Goal: Information Seeking & Learning: Find specific page/section

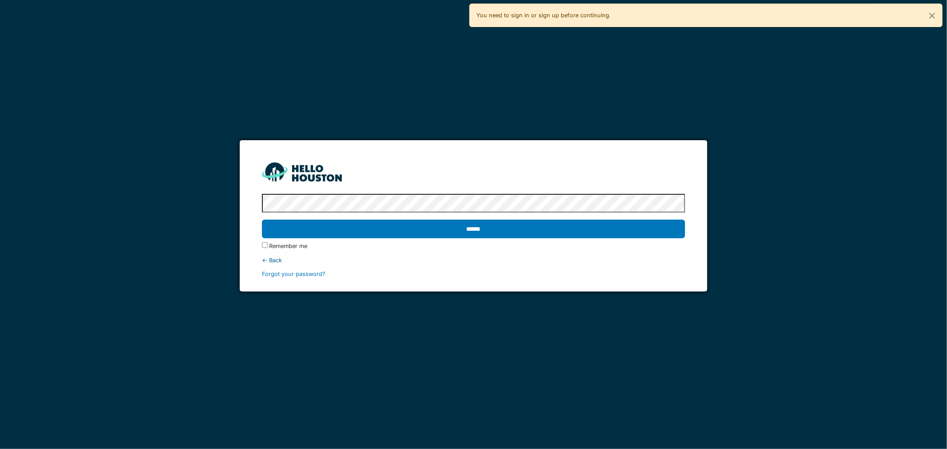
click at [353, 225] on input "******" at bounding box center [474, 229] width 424 height 19
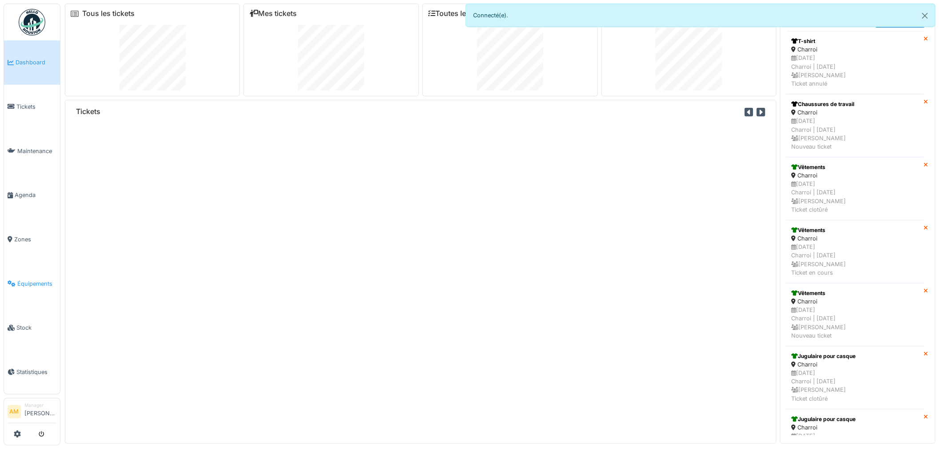
click at [20, 280] on span "Équipements" at bounding box center [36, 284] width 39 height 8
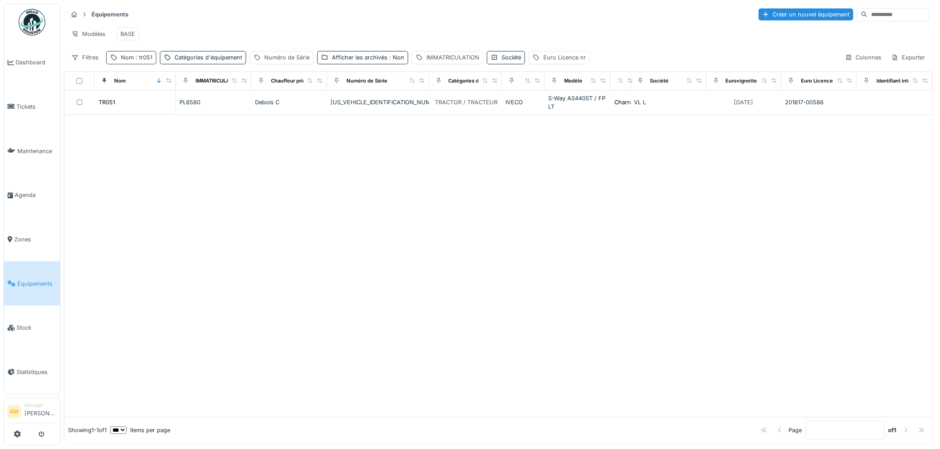
click at [131, 64] on div "Nom : tr051" at bounding box center [131, 57] width 50 height 13
drag, startPoint x: 138, startPoint y: 107, endPoint x: 54, endPoint y: 123, distance: 85.1
click at [56, 123] on body "Dashboard Tickets Maintenance Agenda Zones Équipements Stock Statistiques AM Ma…" at bounding box center [470, 224] width 940 height 449
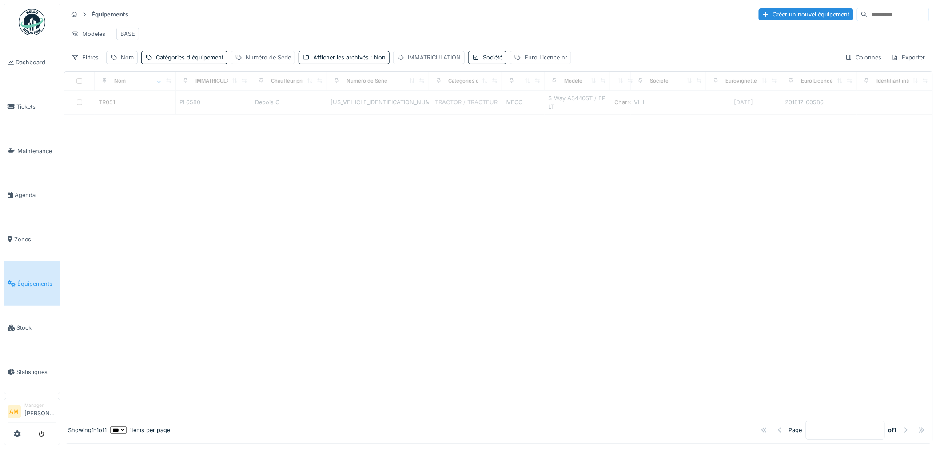
drag, startPoint x: 449, startPoint y: 63, endPoint x: 445, endPoint y: 64, distance: 5.0
click at [447, 62] on div "IMMATRICULATION" at bounding box center [434, 57] width 53 height 8
click at [433, 110] on label "IMMATRICULATION" at bounding box center [433, 107] width 69 height 11
click at [433, 110] on input "IMMATRICULATION" at bounding box center [461, 108] width 130 height 19
type input "****"
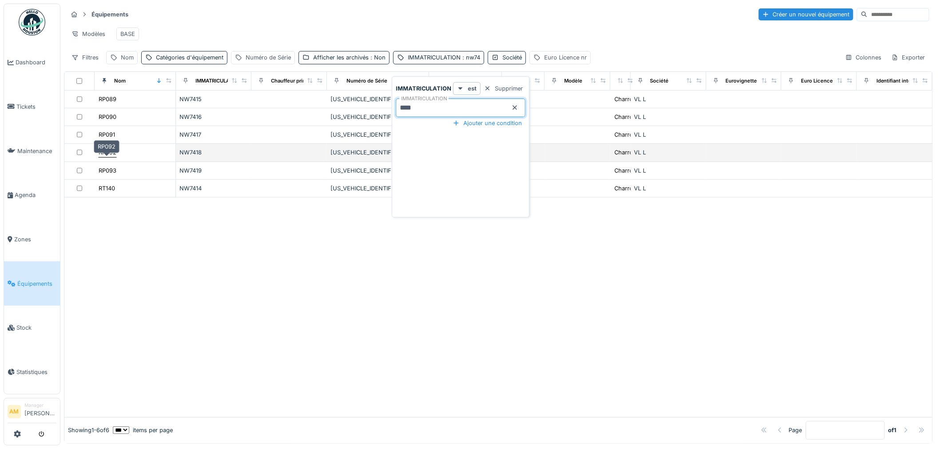
click at [108, 157] on div "RP092" at bounding box center [108, 152] width 18 height 8
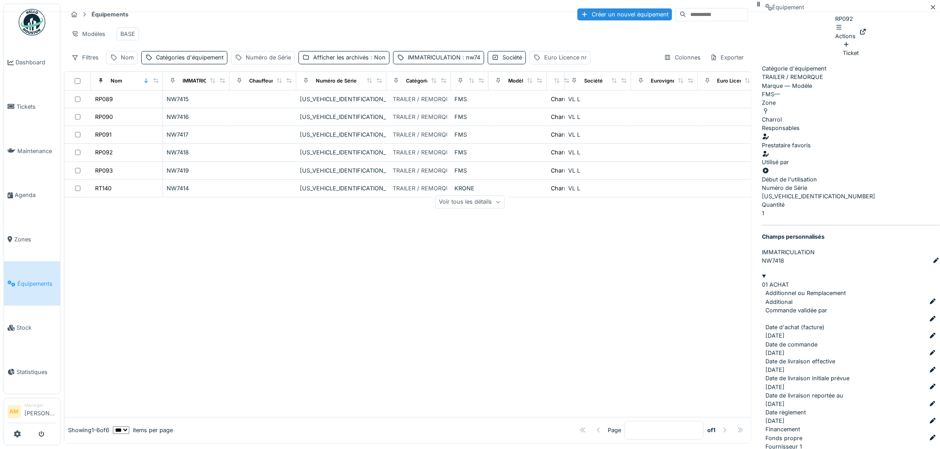
scroll to position [49, 0]
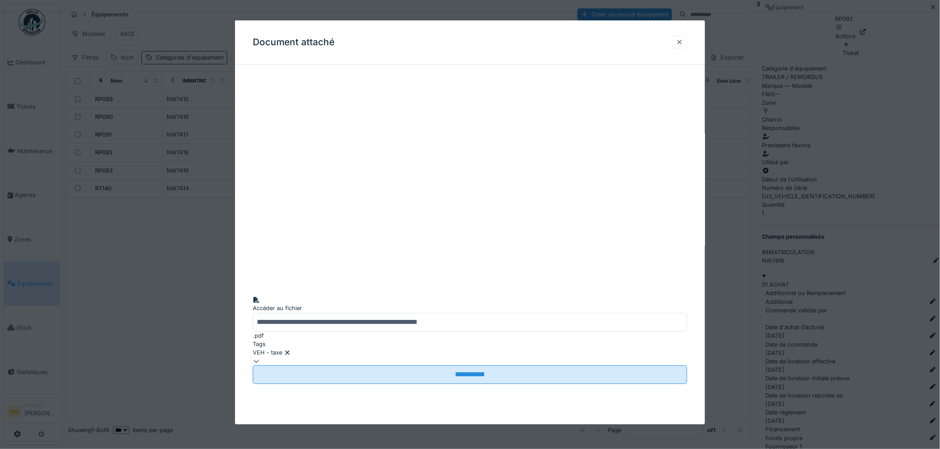
click at [687, 41] on div at bounding box center [679, 42] width 15 height 13
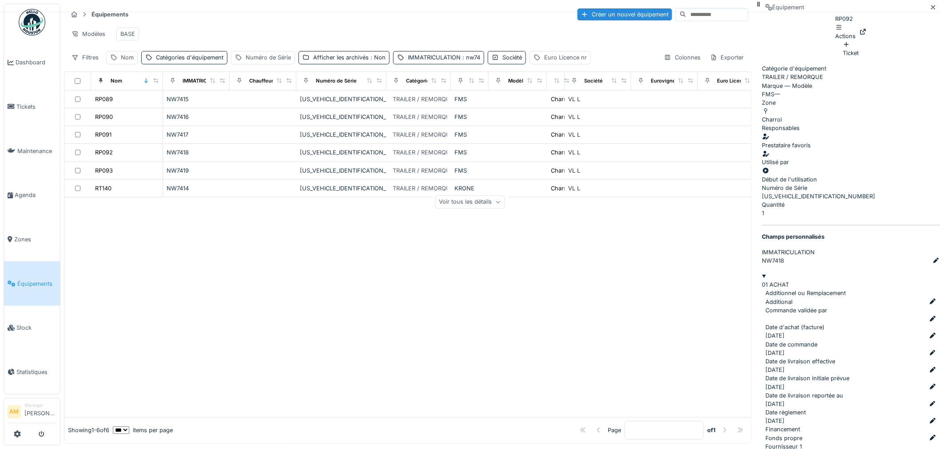
click at [268, 359] on div at bounding box center [407, 308] width 687 height 220
click at [123, 62] on div "Nom" at bounding box center [127, 57] width 13 height 8
click at [148, 107] on input "Nom" at bounding box center [154, 108] width 88 height 19
type input "*****"
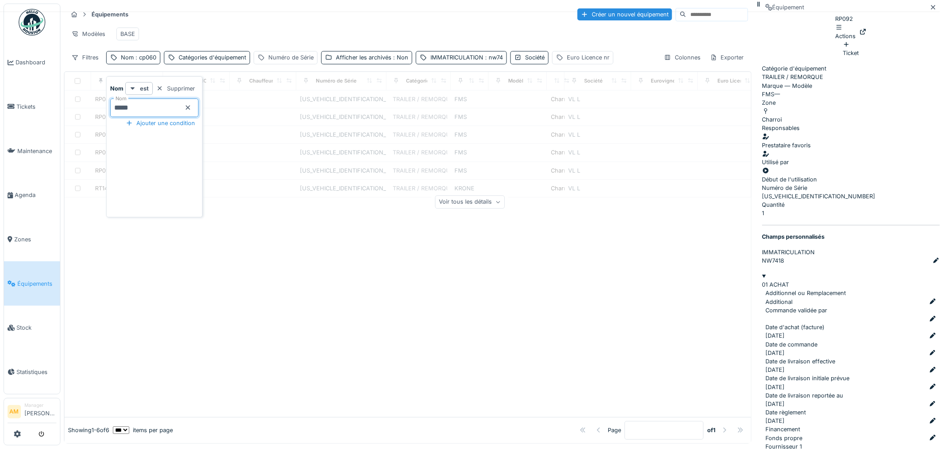
click at [455, 264] on div at bounding box center [407, 308] width 687 height 220
click at [488, 61] on span ": nw74" at bounding box center [493, 57] width 20 height 7
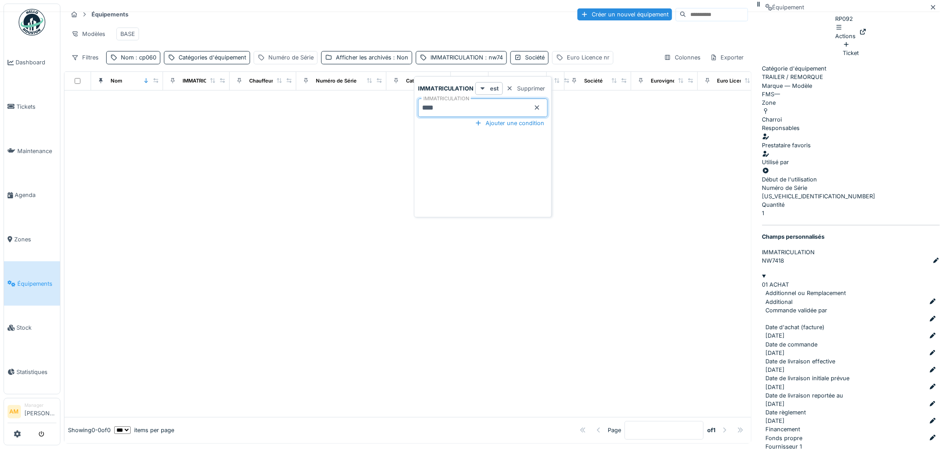
drag, startPoint x: 454, startPoint y: 105, endPoint x: 334, endPoint y: 117, distance: 120.1
click at [346, 115] on body "Dashboard Tickets Maintenance [GEOGRAPHIC_DATA] Zones Équipements Stock Statist…" at bounding box center [470, 224] width 940 height 449
click at [332, 199] on div at bounding box center [407, 263] width 687 height 308
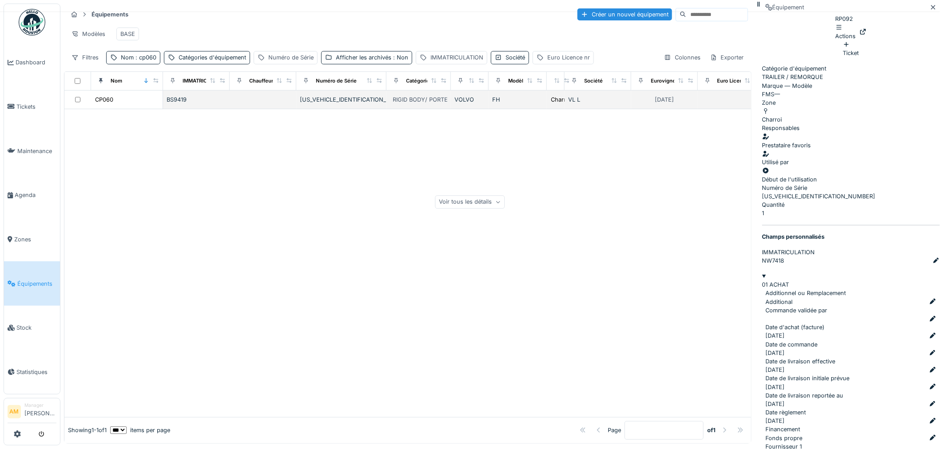
click at [318, 104] on div "[US_VEHICLE_IDENTIFICATION_NUMBER]" at bounding box center [341, 99] width 83 height 8
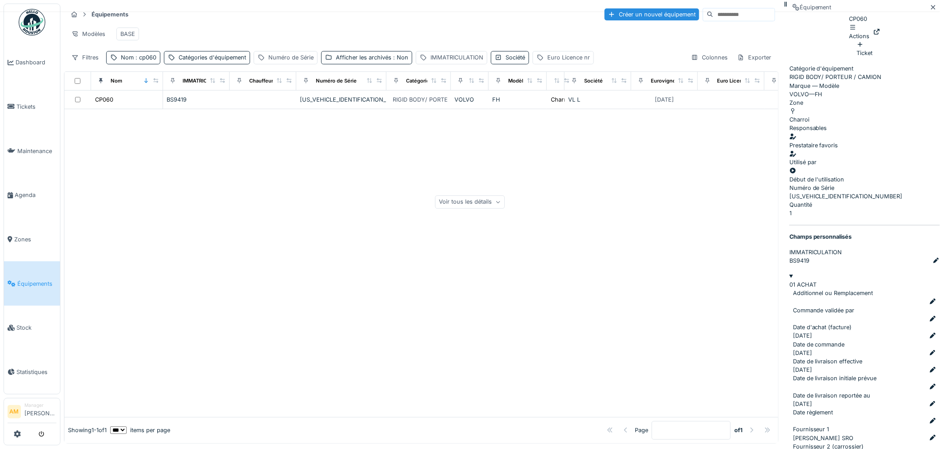
click at [505, 196] on div "Voir tous les détails" at bounding box center [470, 202] width 70 height 13
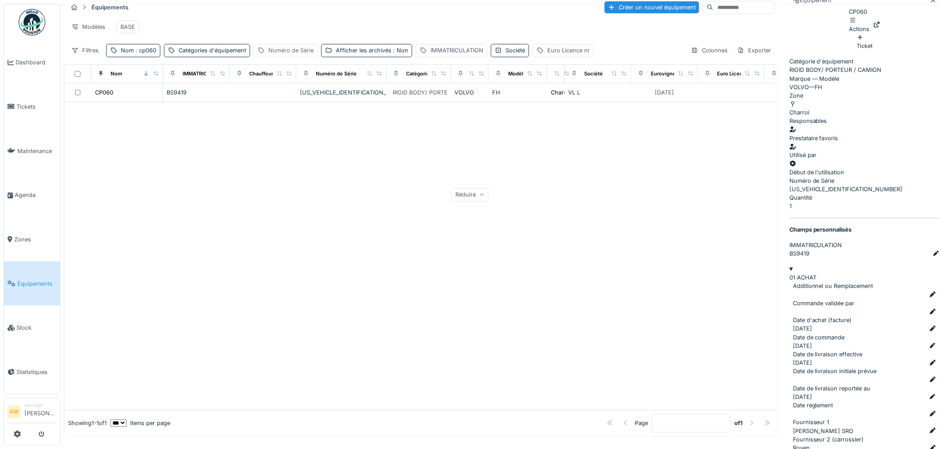
click at [294, 55] on div "Numéro de Série" at bounding box center [290, 50] width 45 height 8
click at [320, 103] on label "Numéro de Série" at bounding box center [291, 100] width 60 height 11
click at [320, 103] on Série_g0MDg "Numéro de Série" at bounding box center [319, 100] width 122 height 19
click at [450, 190] on div at bounding box center [421, 256] width 714 height 308
click at [285, 55] on div "Numéro de Série" at bounding box center [290, 50] width 45 height 8
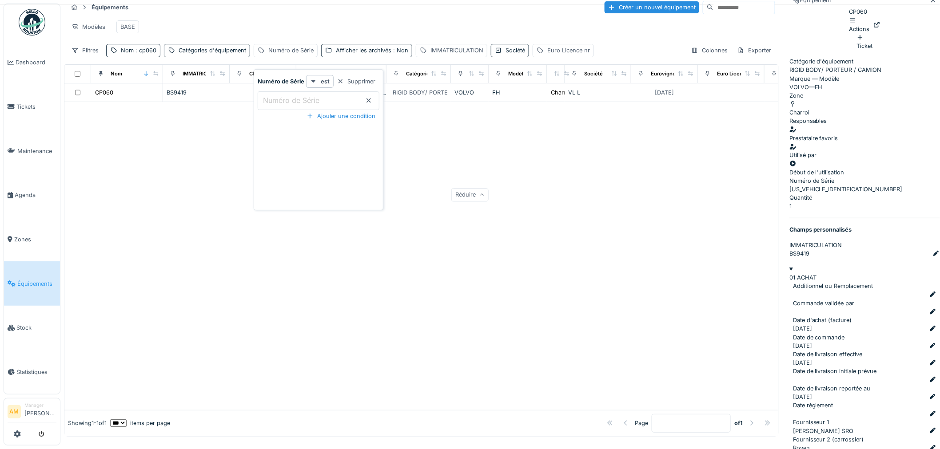
click at [286, 99] on label "Numéro de Série" at bounding box center [291, 100] width 60 height 11
click at [286, 99] on Série_A1MDQ "Numéro de Série" at bounding box center [319, 100] width 122 height 19
type Série_A1MDQ "****"
drag, startPoint x: 541, startPoint y: 230, endPoint x: 533, endPoint y: 231, distance: 8.1
click at [540, 230] on div at bounding box center [421, 256] width 714 height 308
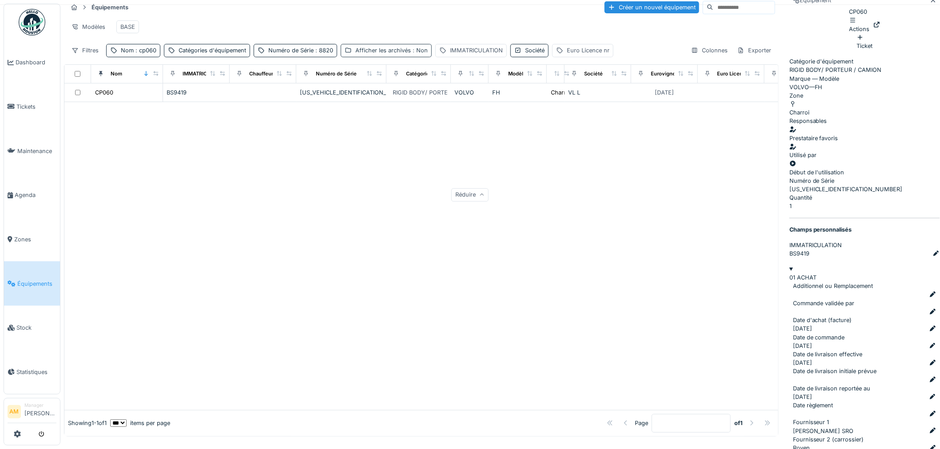
click at [359, 55] on div "Afficher les archivés : Non" at bounding box center [391, 50] width 72 height 8
click at [348, 97] on div at bounding box center [409, 97] width 130 height 0
drag, startPoint x: 303, startPoint y: 150, endPoint x: 299, endPoint y: 153, distance: 5.7
click at [303, 153] on div at bounding box center [421, 256] width 714 height 308
click at [294, 168] on div at bounding box center [421, 268] width 714 height 283
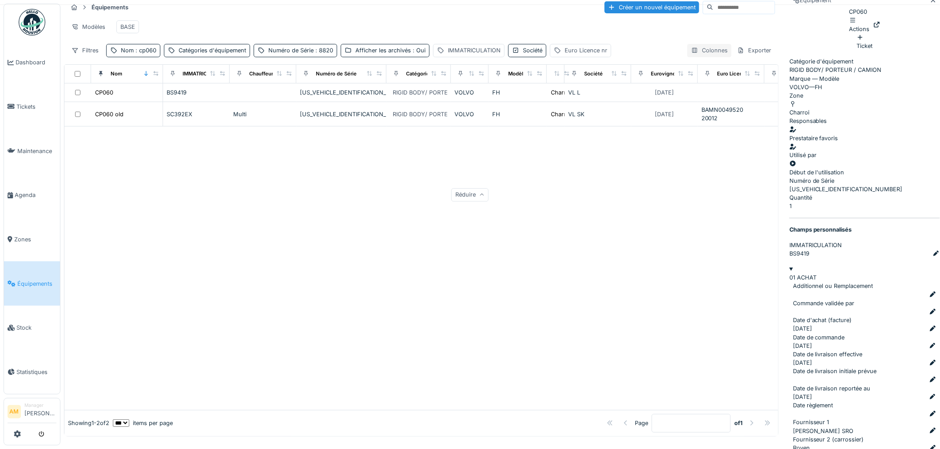
click at [687, 57] on div "Colonnes" at bounding box center [709, 50] width 44 height 13
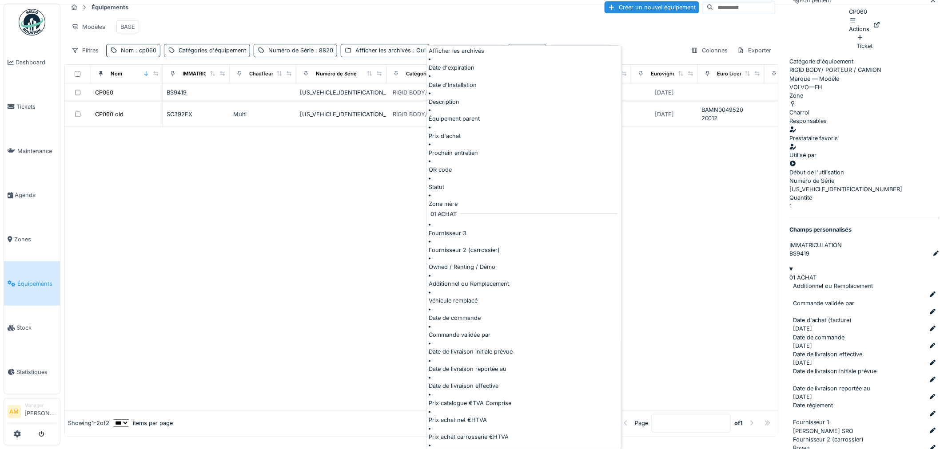
scroll to position [483, 0]
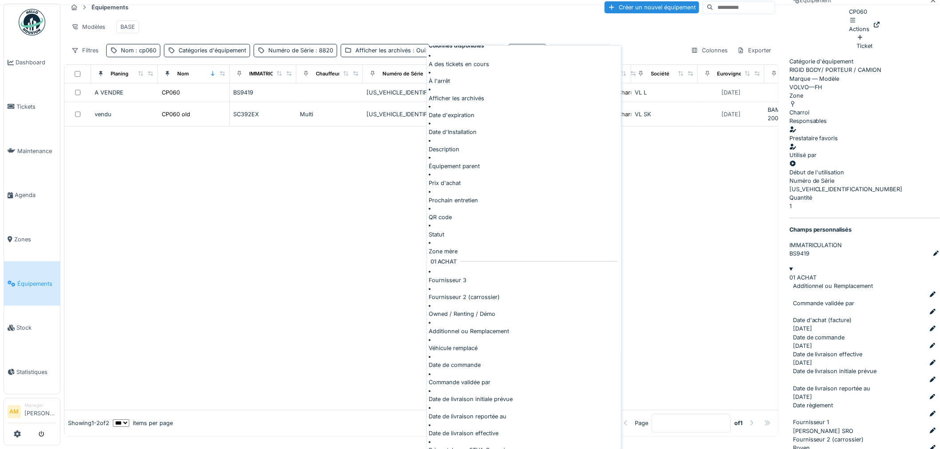
click at [353, 274] on div at bounding box center [421, 268] width 714 height 283
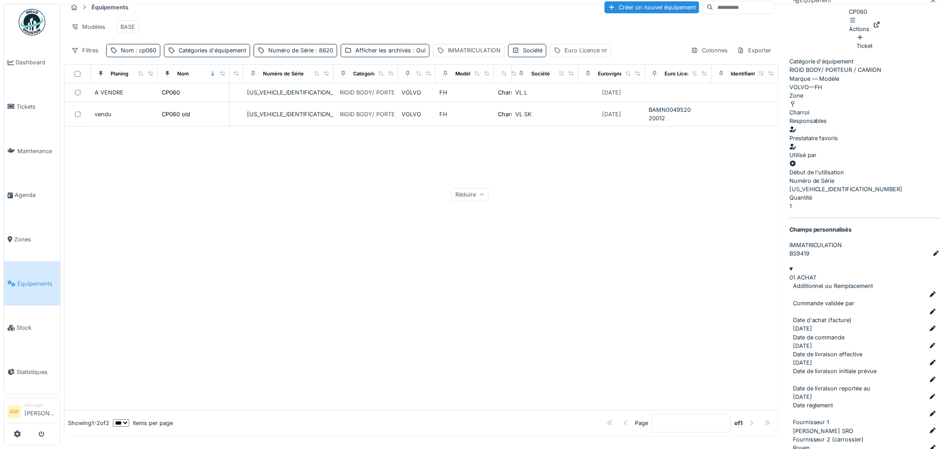
scroll to position [0, 0]
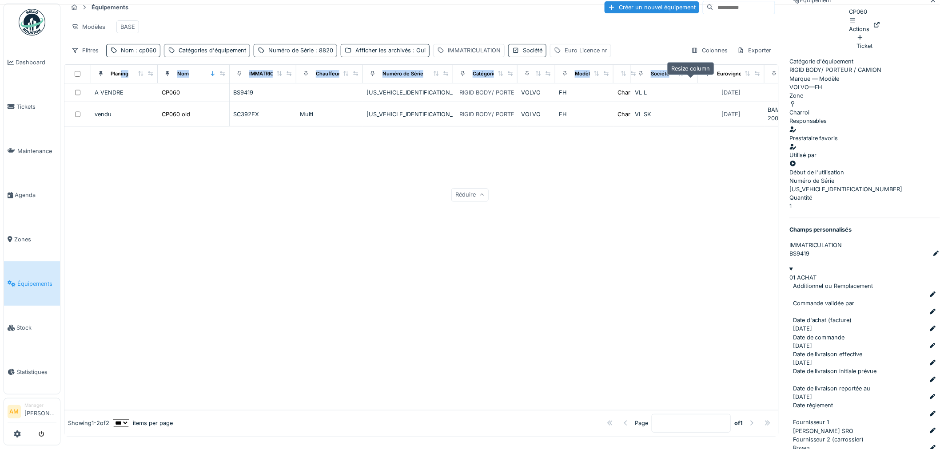
drag, startPoint x: 138, startPoint y: 79, endPoint x: 694, endPoint y: 83, distance: 556.4
click at [694, 83] on tr "Planing Nom IMMATRICULATION Chauffeur principal Numéro de Série Catégories d'éq…" at bounding box center [480, 74] width 833 height 19
drag, startPoint x: 431, startPoint y: 260, endPoint x: 421, endPoint y: 248, distance: 15.8
click at [425, 252] on div at bounding box center [421, 268] width 714 height 283
click at [121, 219] on div at bounding box center [421, 268] width 714 height 283
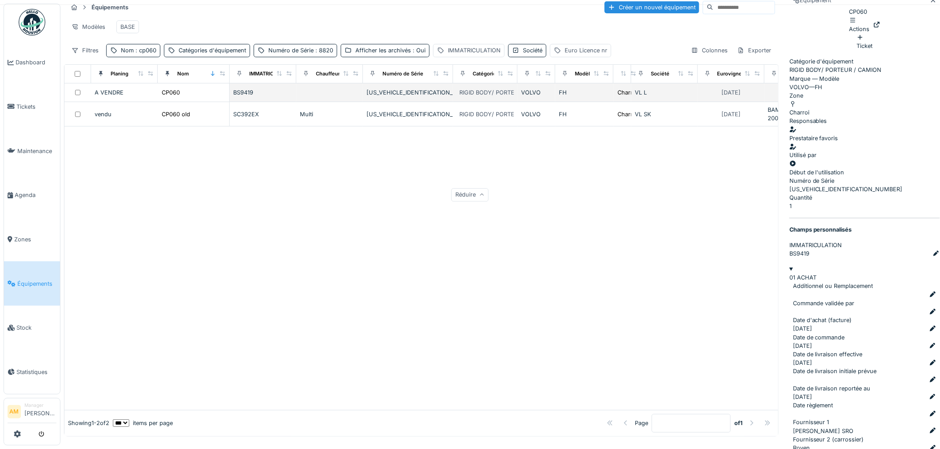
click at [113, 97] on div "A VENDRE" at bounding box center [125, 92] width 60 height 8
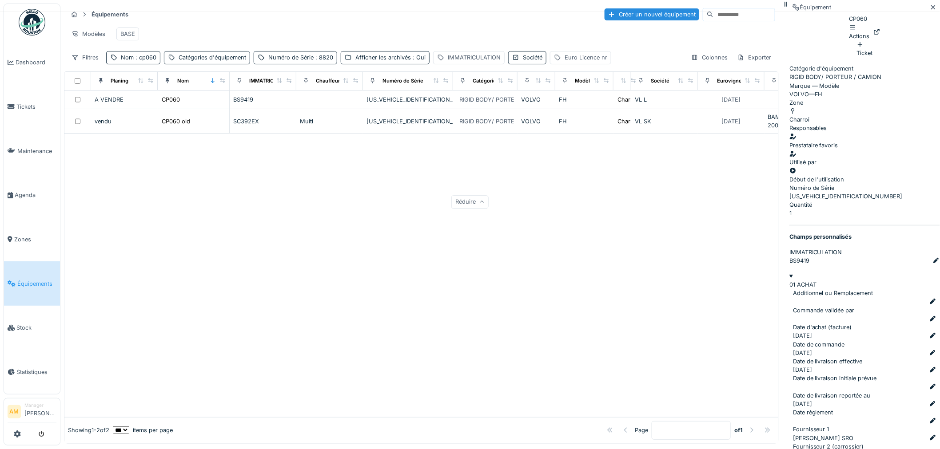
scroll to position [1624, 0]
click at [880, 36] on div at bounding box center [876, 32] width 7 height 8
drag, startPoint x: 451, startPoint y: 274, endPoint x: 203, endPoint y: 184, distance: 264.2
click at [452, 274] on div at bounding box center [421, 275] width 714 height 283
click at [158, 222] on div at bounding box center [421, 275] width 714 height 283
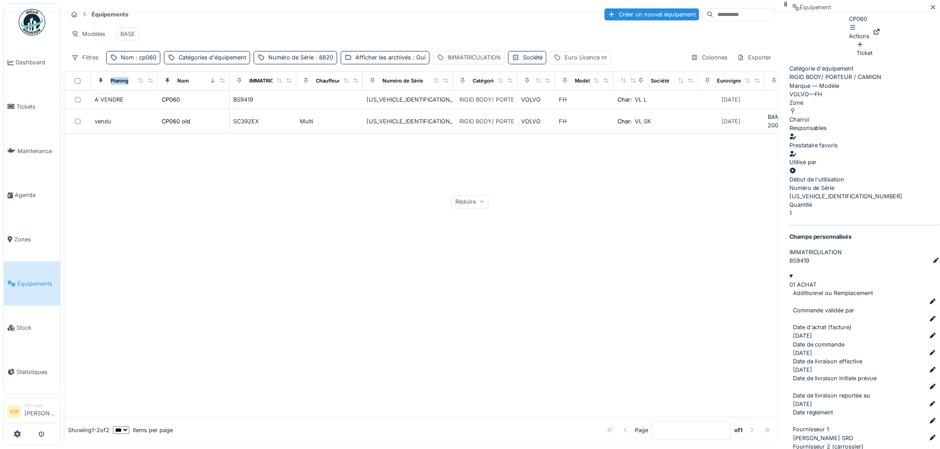
drag, startPoint x: 110, startPoint y: 83, endPoint x: 147, endPoint y: 86, distance: 36.6
click at [147, 86] on div "Planing" at bounding box center [124, 80] width 59 height 11
click at [687, 64] on div "Colonnes" at bounding box center [709, 57] width 44 height 13
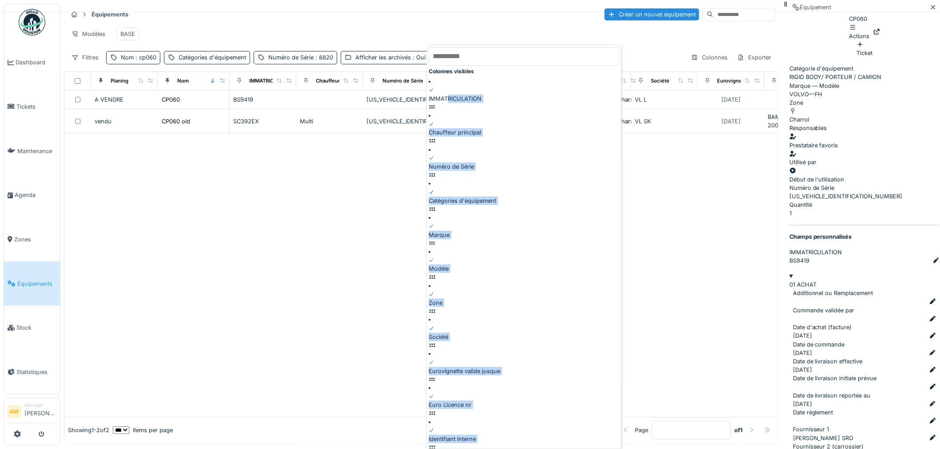
drag, startPoint x: 445, startPoint y: 234, endPoint x: 462, endPoint y: 81, distance: 153.6
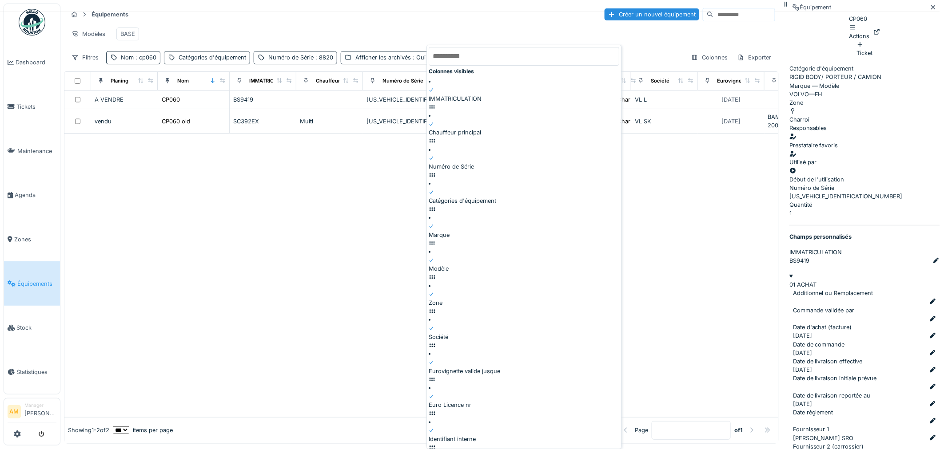
drag, startPoint x: 531, startPoint y: 236, endPoint x: 600, endPoint y: 238, distance: 69.3
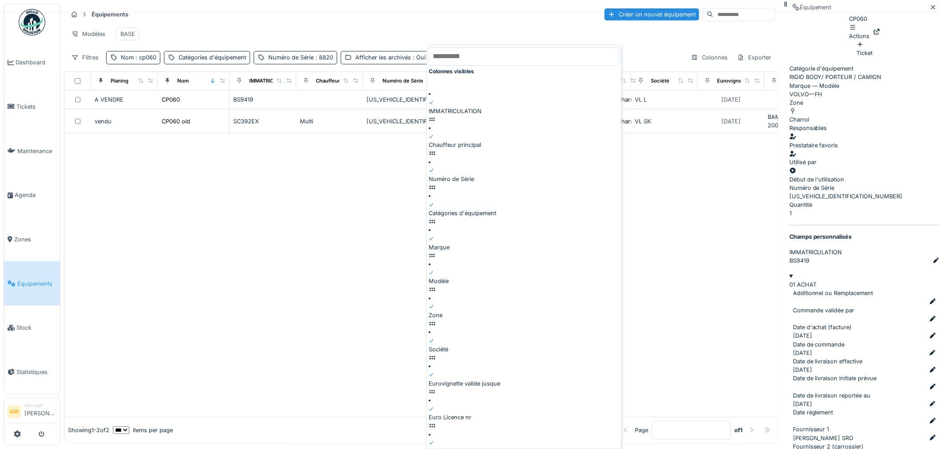
drag, startPoint x: 622, startPoint y: 236, endPoint x: 596, endPoint y: 86, distance: 152.7
click at [410, 363] on icon at bounding box center [406, 366] width 7 height 6
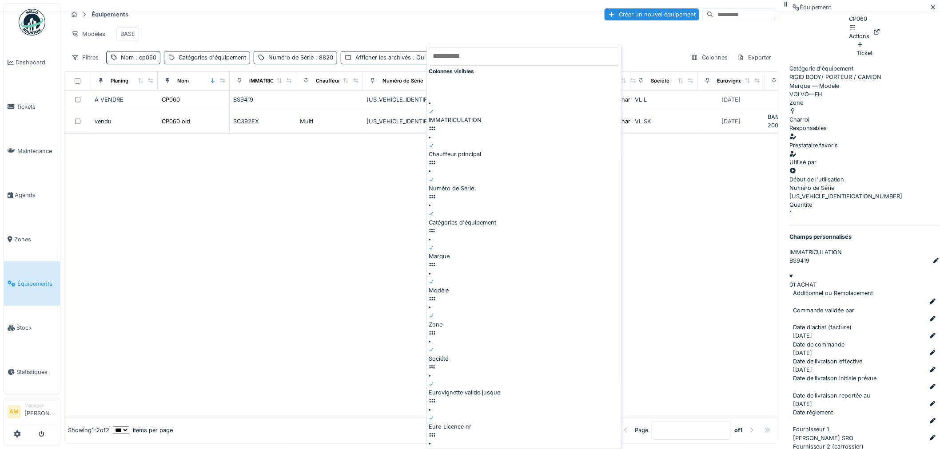
drag, startPoint x: 623, startPoint y: 86, endPoint x: 580, endPoint y: 242, distance: 161.2
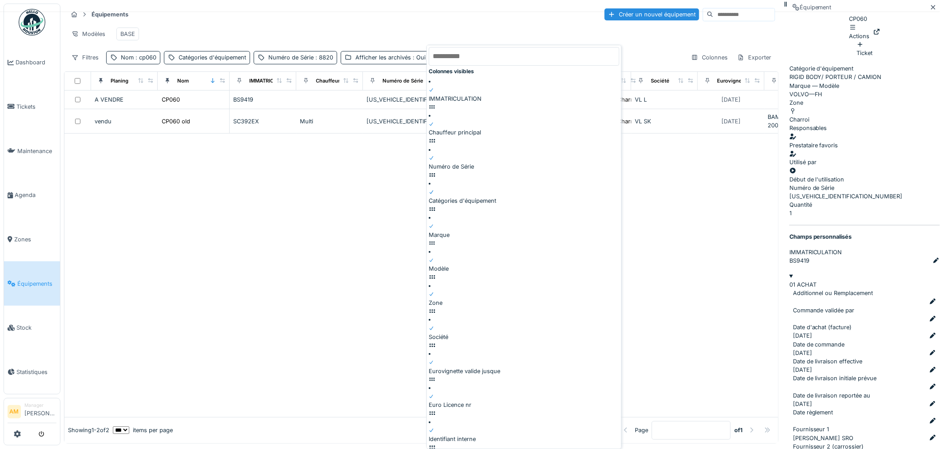
click at [316, 234] on div at bounding box center [421, 275] width 714 height 283
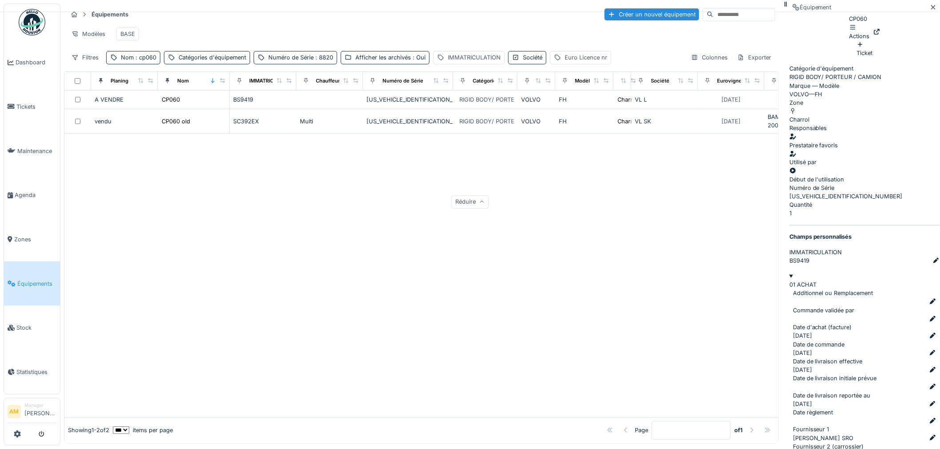
drag, startPoint x: 236, startPoint y: 252, endPoint x: 226, endPoint y: 253, distance: 9.4
click at [234, 253] on div at bounding box center [421, 275] width 714 height 283
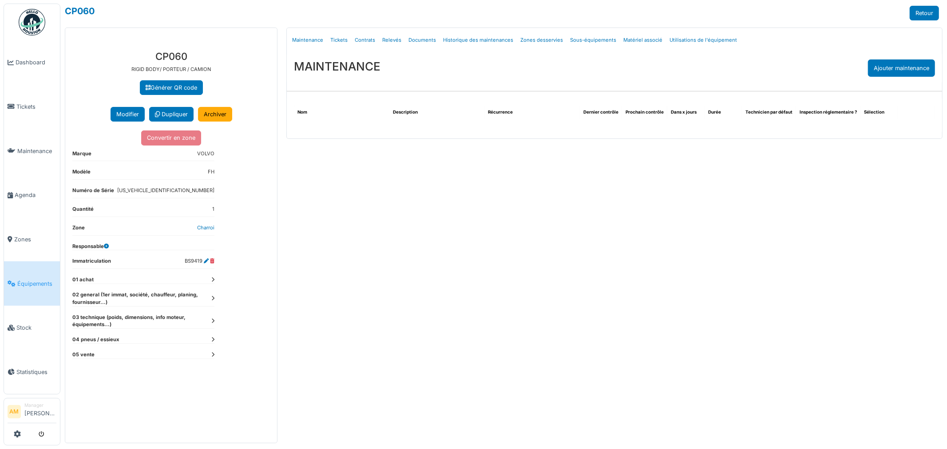
click at [215, 278] on div "**********" at bounding box center [171, 244] width 212 height 400
click at [212, 299] on icon at bounding box center [212, 298] width 3 height 5
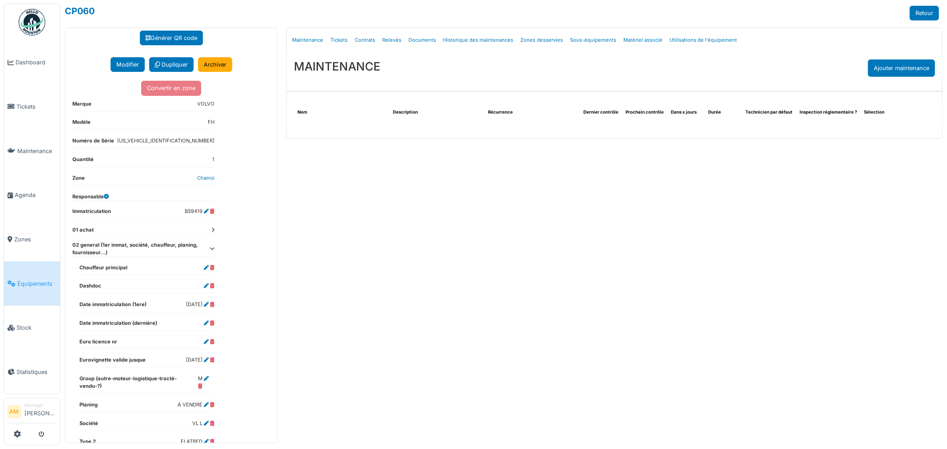
scroll to position [116, 0]
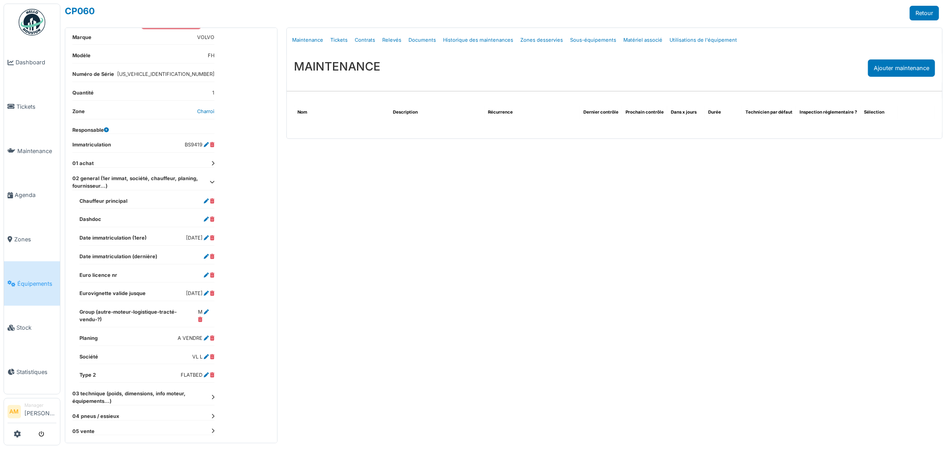
click at [363, 299] on div "Menu Détails Maintenance Tickets Contrats Relevés Documents Historique des main…" at bounding box center [614, 236] width 665 height 416
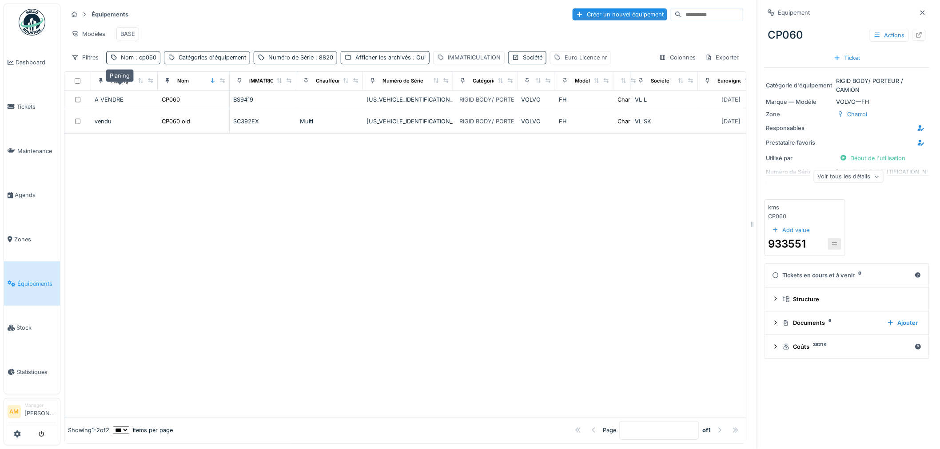
click at [118, 85] on div "Planing" at bounding box center [120, 81] width 18 height 8
drag, startPoint x: 119, startPoint y: 83, endPoint x: 236, endPoint y: 90, distance: 117.5
click at [236, 90] on tr "Planing Nom IMMATRICULATION Chauffeur principal Numéro de Série Catégories d'éq…" at bounding box center [480, 81] width 833 height 19
click at [146, 85] on div at bounding box center [146, 81] width 16 height 8
click at [150, 83] on icon at bounding box center [150, 80] width 6 height 5
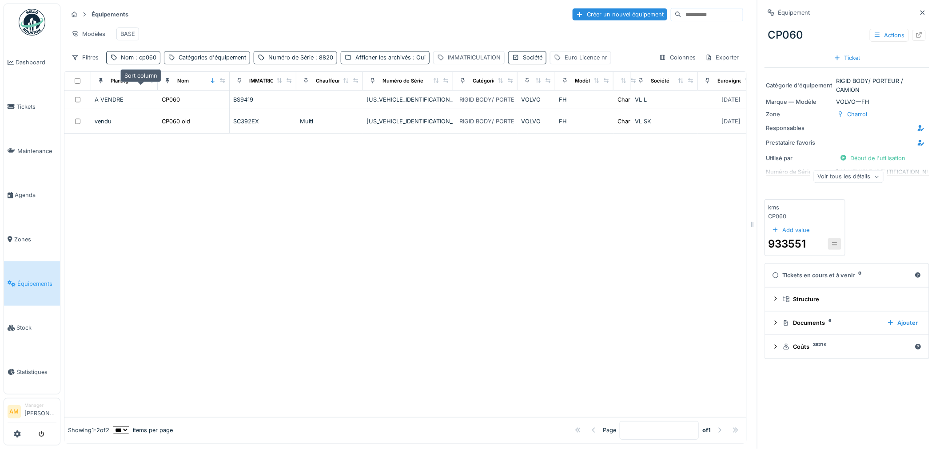
click at [139, 83] on icon at bounding box center [141, 80] width 6 height 5
click at [188, 259] on div at bounding box center [405, 275] width 682 height 283
click at [223, 249] on div at bounding box center [405, 275] width 682 height 283
click at [528, 316] on div at bounding box center [405, 275] width 682 height 283
click at [528, 305] on div at bounding box center [405, 275] width 682 height 283
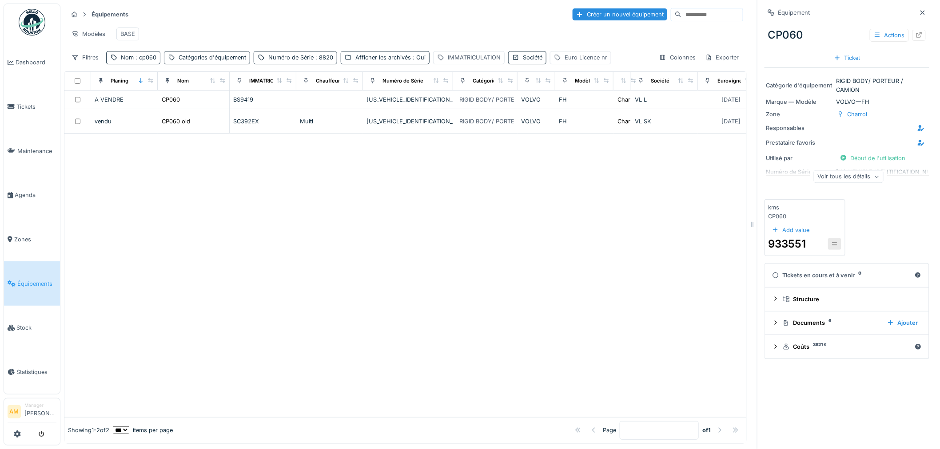
click at [630, 229] on div at bounding box center [405, 275] width 682 height 283
click at [772, 326] on icon at bounding box center [775, 323] width 7 height 6
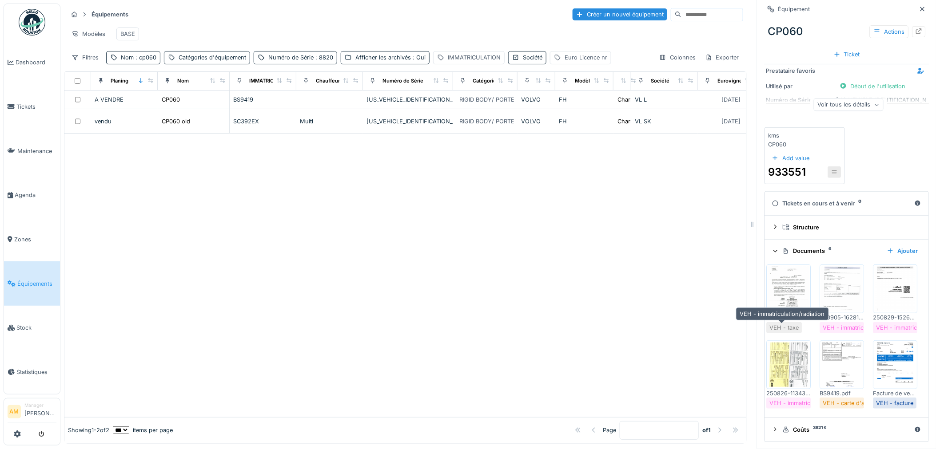
scroll to position [149, 0]
click at [602, 291] on div at bounding box center [405, 275] width 682 height 283
click at [344, 347] on div at bounding box center [405, 275] width 682 height 283
click at [249, 218] on div at bounding box center [405, 275] width 682 height 283
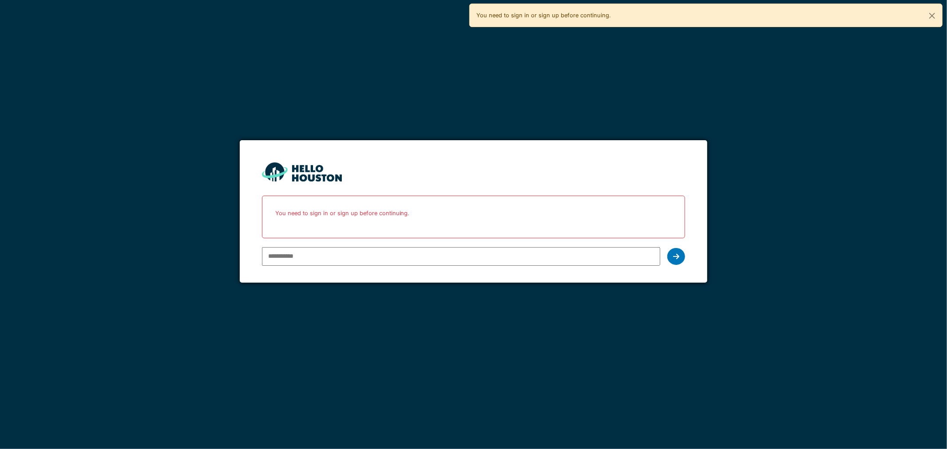
type input "**********"
click at [671, 256] on div at bounding box center [676, 256] width 18 height 17
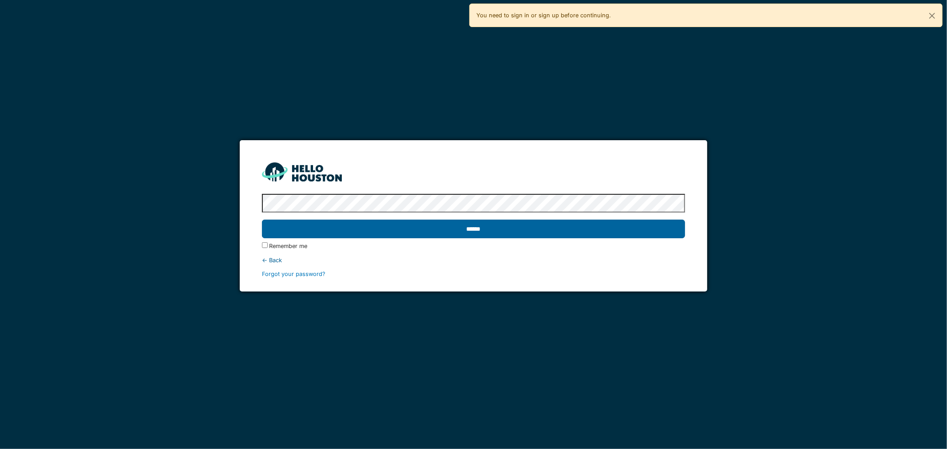
click at [437, 222] on input "******" at bounding box center [474, 229] width 424 height 19
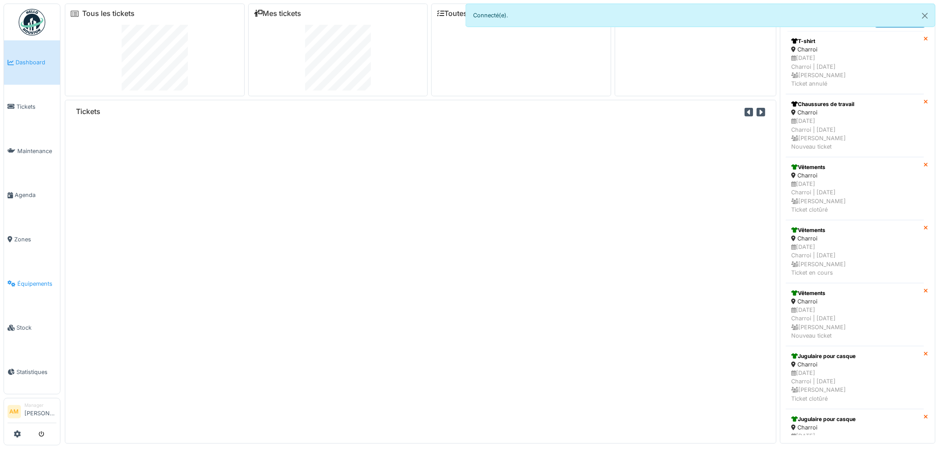
click at [38, 280] on span "Équipements" at bounding box center [36, 284] width 39 height 8
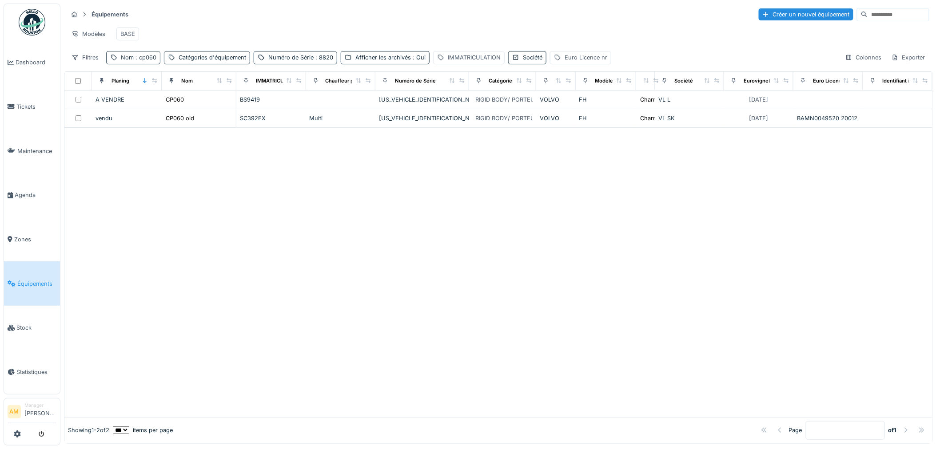
click at [151, 61] on span ": cp060" at bounding box center [145, 57] width 23 height 7
drag, startPoint x: 75, startPoint y: 99, endPoint x: 1, endPoint y: 96, distance: 74.2
click at [1, 96] on body "Dashboard Tickets Maintenance [GEOGRAPHIC_DATA] Zones Équipements Stock Statist…" at bounding box center [470, 224] width 940 height 449
click at [464, 62] on div "IMMATRICULATION" at bounding box center [474, 57] width 53 height 8
click at [449, 109] on label "IMMATRICULATION" at bounding box center [450, 107] width 69 height 11
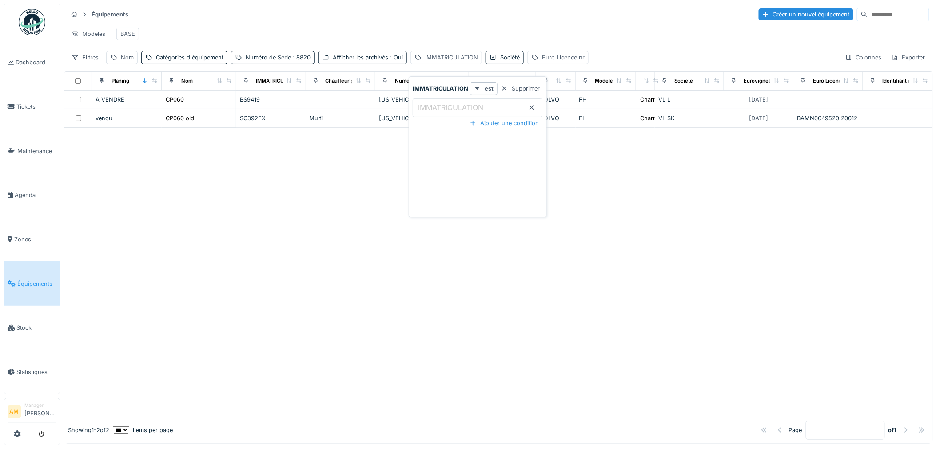
click at [449, 109] on input "IMMATRICULATION" at bounding box center [478, 108] width 130 height 19
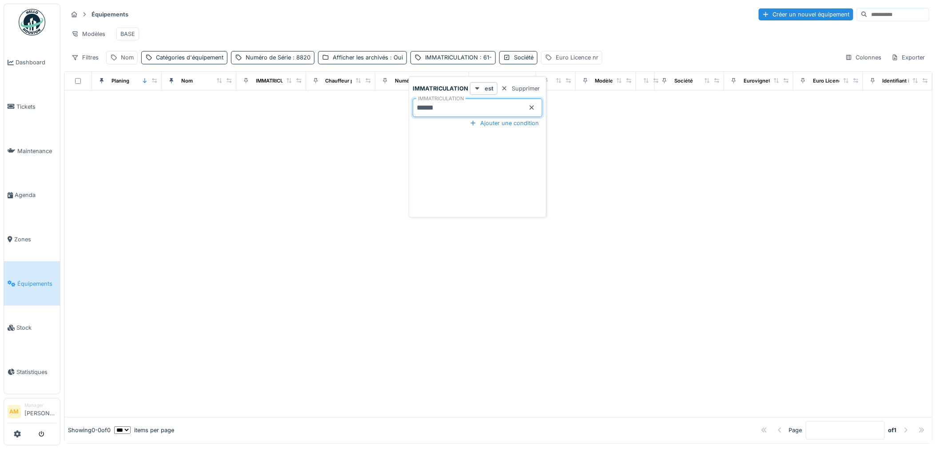
type input "******"
click at [299, 156] on div at bounding box center [498, 254] width 868 height 327
click at [306, 61] on span ": 8820" at bounding box center [301, 57] width 20 height 7
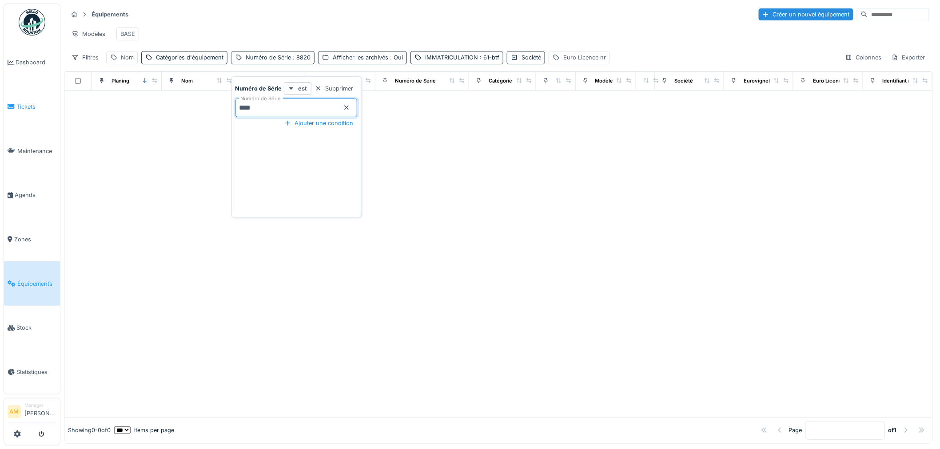
drag, startPoint x: 200, startPoint y: 112, endPoint x: 48, endPoint y: 109, distance: 152.3
click at [52, 111] on body "Dashboard Tickets Maintenance [GEOGRAPHIC_DATA] Zones Équipements Stock Statist…" at bounding box center [470, 224] width 940 height 449
click at [132, 262] on div at bounding box center [498, 254] width 868 height 327
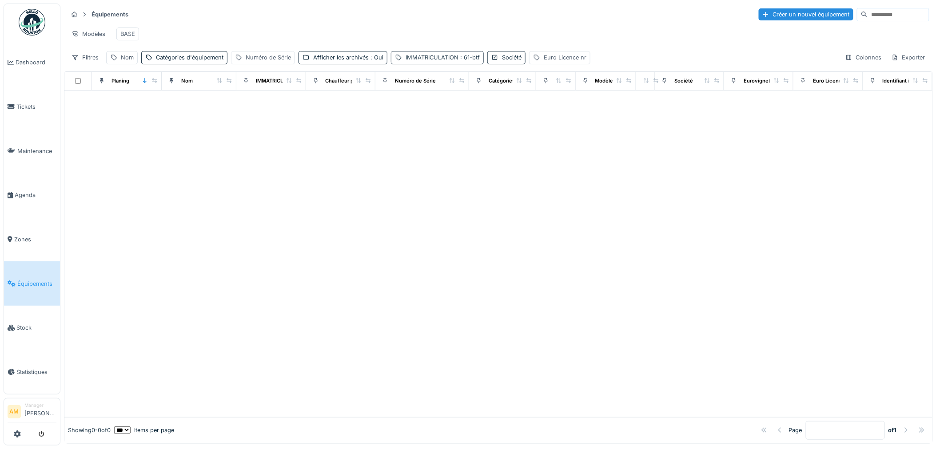
click at [449, 62] on div "IMMATRICULATION : 61-btf" at bounding box center [442, 57] width 74 height 8
click at [436, 104] on input "******" at bounding box center [459, 108] width 130 height 19
drag, startPoint x: 397, startPoint y: 103, endPoint x: 355, endPoint y: 103, distance: 41.3
click at [361, 103] on body "Dashboard Tickets Maintenance [GEOGRAPHIC_DATA] Zones Équipements Stock Statist…" at bounding box center [470, 224] width 940 height 449
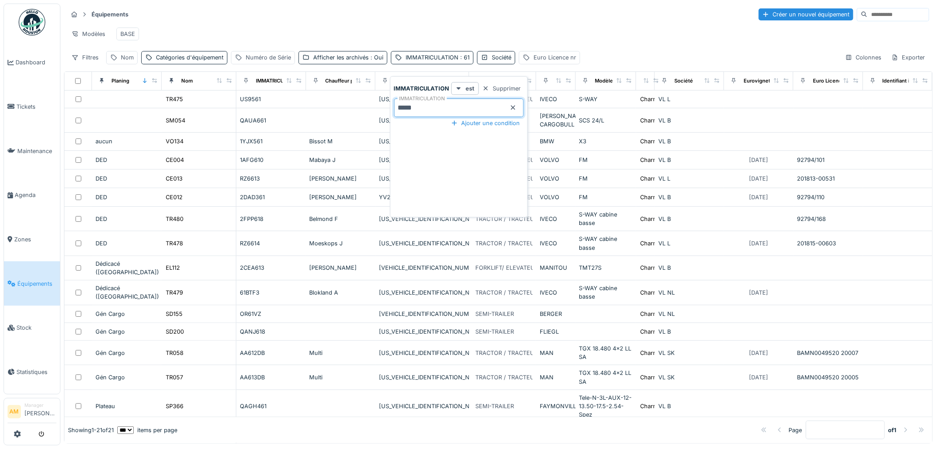
type input "*****"
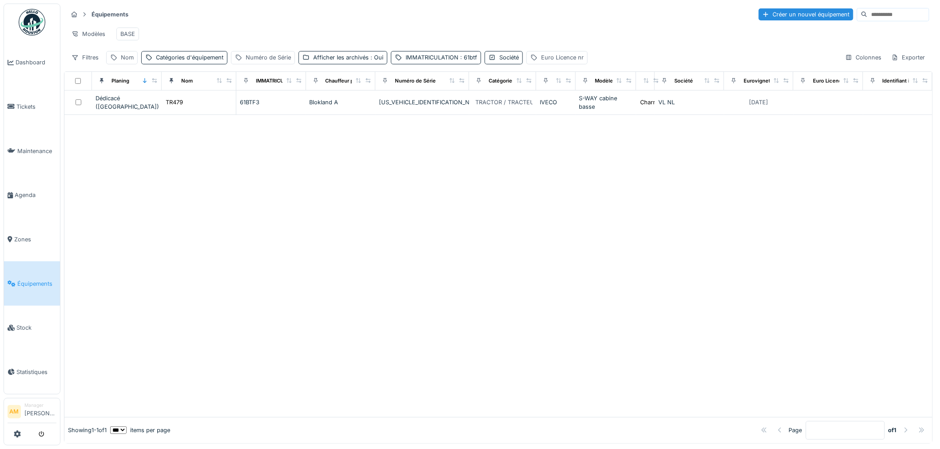
click at [186, 175] on div at bounding box center [498, 266] width 868 height 302
click at [433, 62] on div "IMMATRICULATION : 61btf" at bounding box center [440, 57] width 71 height 8
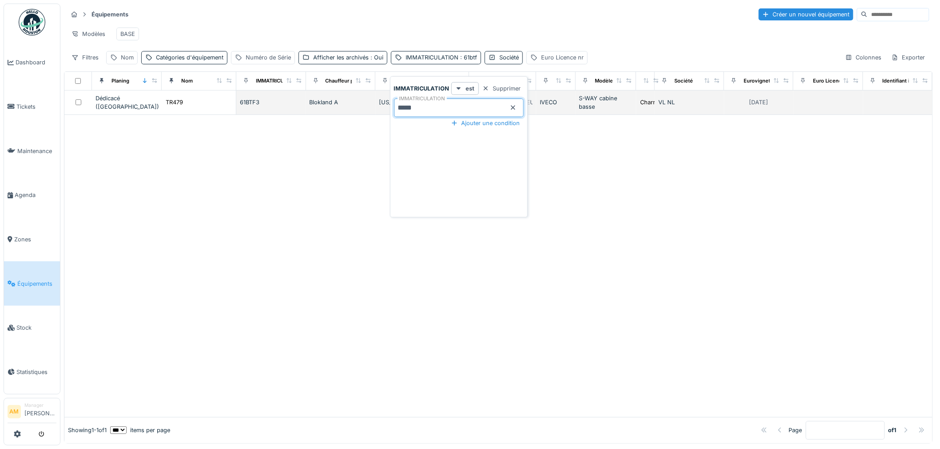
drag, startPoint x: 403, startPoint y: 107, endPoint x: 261, endPoint y: 106, distance: 142.1
click at [269, 107] on body "Dashboard Tickets Maintenance [GEOGRAPHIC_DATA] Zones Équipements Stock Statist…" at bounding box center [470, 224] width 940 height 449
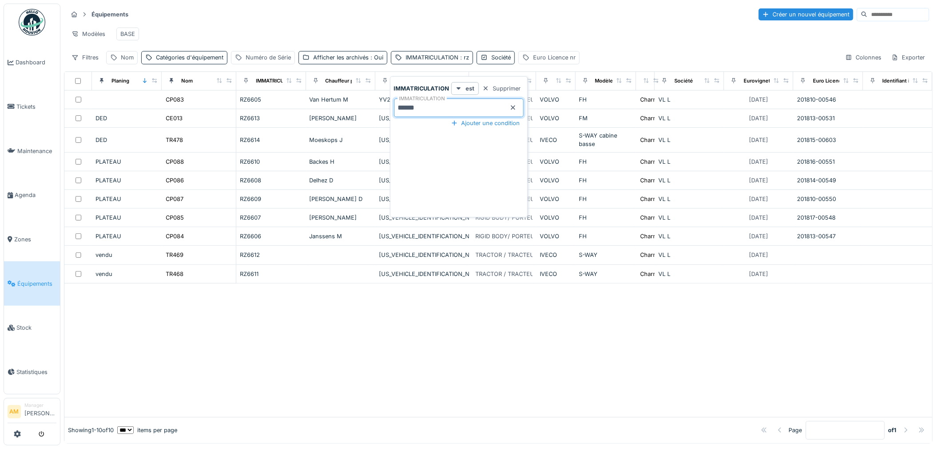
type input "******"
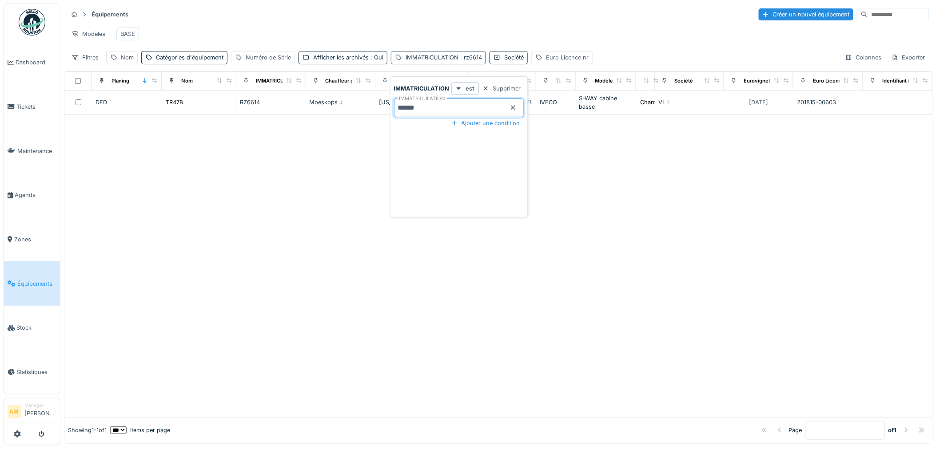
click at [455, 62] on div "IMMATRICULATION : rz6614" at bounding box center [443, 57] width 76 height 8
click at [463, 68] on div "Équipements Créer un nouvel équipement Modèles BASE Filtres Nom Catégories d'éq…" at bounding box center [498, 36] width 869 height 64
drag, startPoint x: 465, startPoint y: 67, endPoint x: 463, endPoint y: 75, distance: 8.7
click at [465, 61] on span ": rz6614" at bounding box center [470, 57] width 24 height 7
drag, startPoint x: 436, startPoint y: 111, endPoint x: 220, endPoint y: 80, distance: 218.5
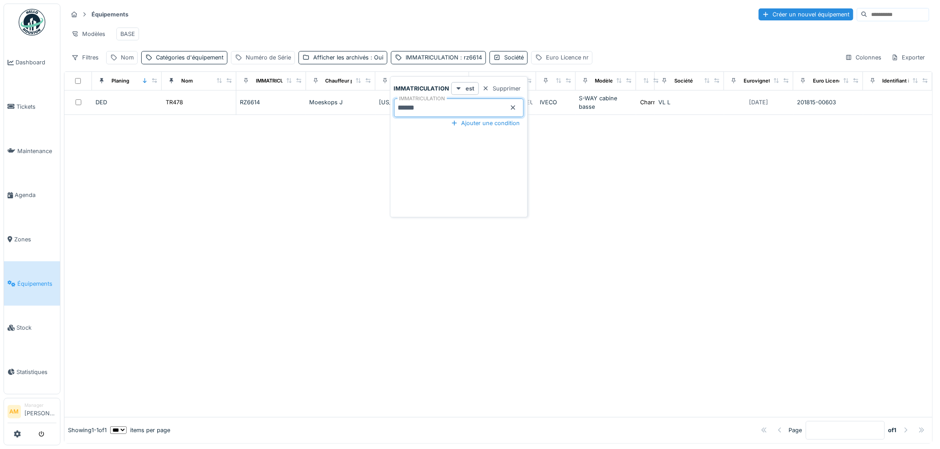
click at [272, 108] on body "Dashboard Tickets Maintenance [GEOGRAPHIC_DATA] Zones Équipements Stock Statist…" at bounding box center [470, 224] width 940 height 449
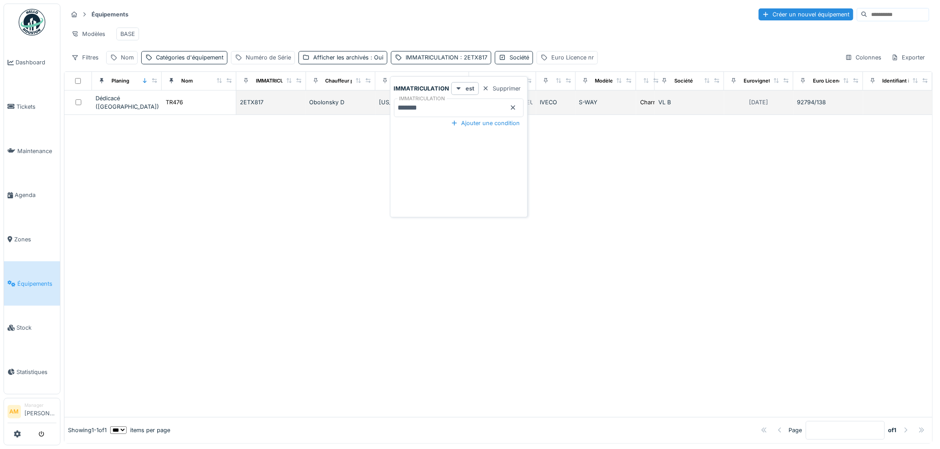
drag, startPoint x: 430, startPoint y: 107, endPoint x: 295, endPoint y: 112, distance: 135.1
click at [295, 112] on body "Dashboard Tickets Maintenance [GEOGRAPHIC_DATA] Zones Équipements Stock Statist…" at bounding box center [470, 224] width 940 height 449
drag, startPoint x: 429, startPoint y: 109, endPoint x: 304, endPoint y: 110, distance: 124.8
click at [313, 112] on body "Dashboard Tickets Maintenance [GEOGRAPHIC_DATA] Zones Équipements Stock Statist…" at bounding box center [470, 224] width 940 height 449
paste input "text"
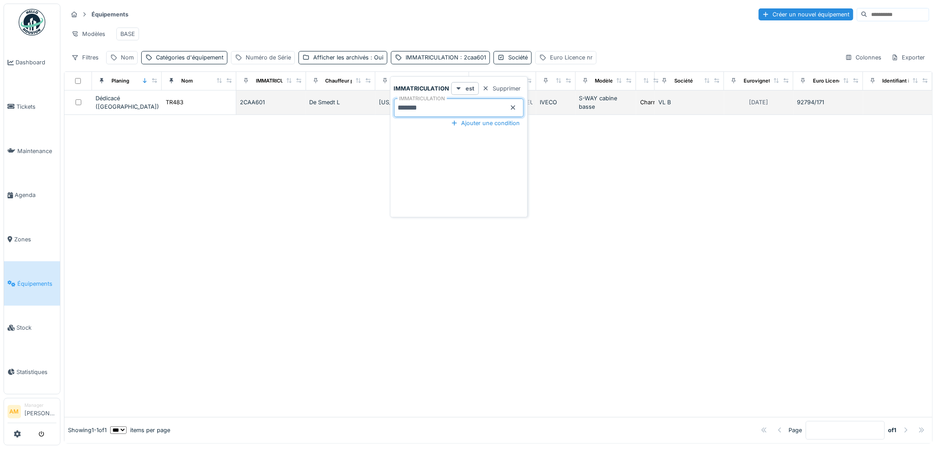
type input "*******"
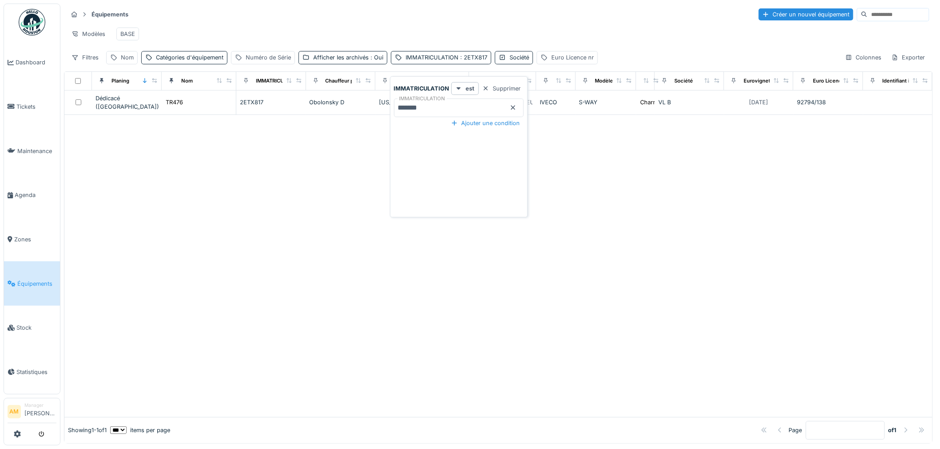
click at [280, 229] on div at bounding box center [498, 266] width 868 height 302
